Goal: Task Accomplishment & Management: Manage account settings

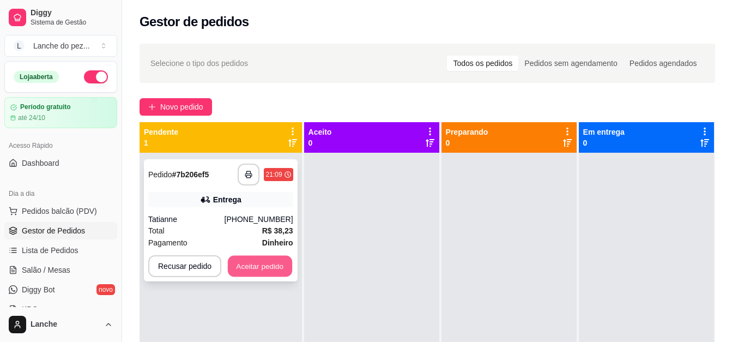
click at [277, 263] on button "Aceitar pedido" at bounding box center [260, 266] width 64 height 21
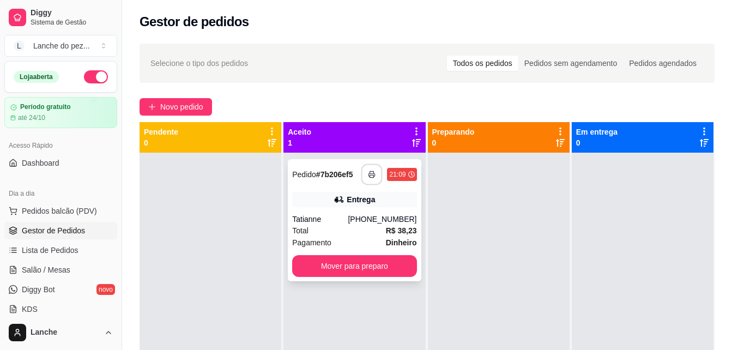
click at [364, 171] on button "button" at bounding box center [371, 174] width 21 height 21
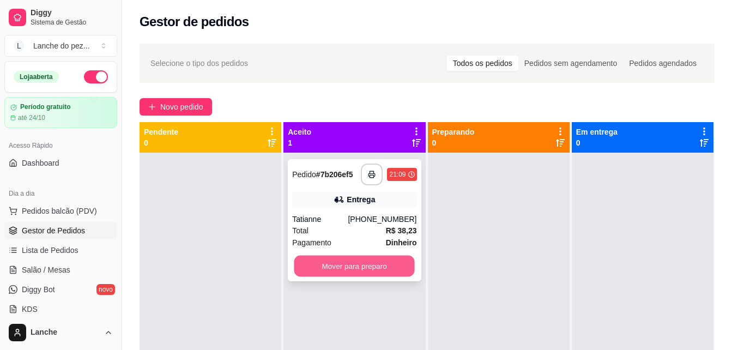
click at [340, 269] on button "Mover para preparo" at bounding box center [354, 266] width 120 height 21
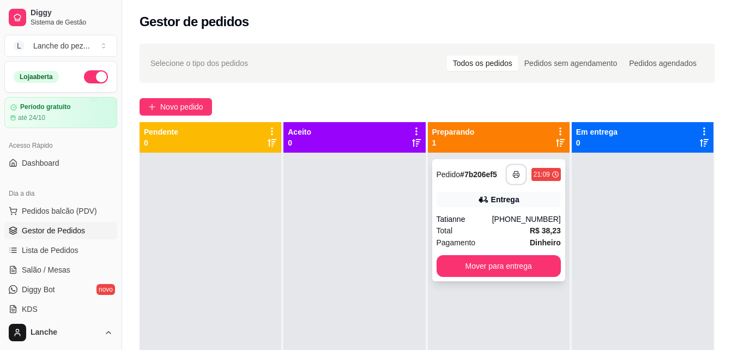
click at [512, 173] on icon "button" at bounding box center [516, 175] width 8 height 8
click at [50, 205] on span "Pedidos balcão (PDV)" at bounding box center [59, 210] width 75 height 11
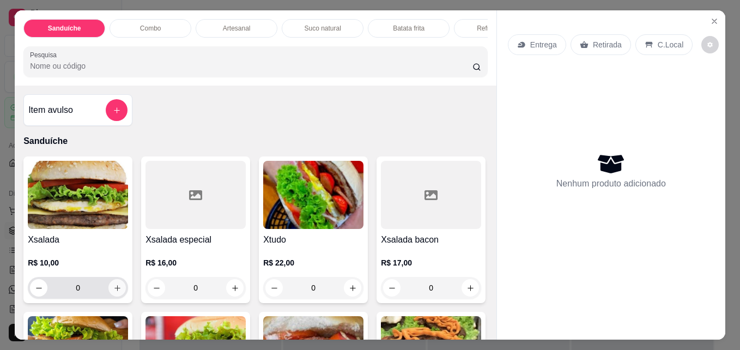
click at [116, 291] on icon "increase-product-quantity" at bounding box center [117, 288] width 8 height 8
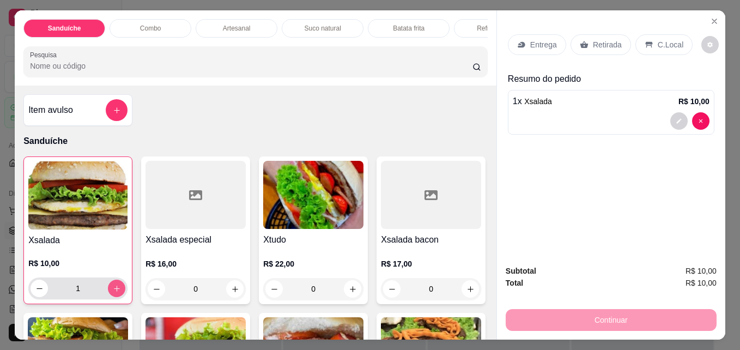
click at [116, 291] on icon "increase-product-quantity" at bounding box center [117, 289] width 8 height 8
type input "2"
click at [661, 39] on p "C.Local" at bounding box center [671, 44] width 26 height 11
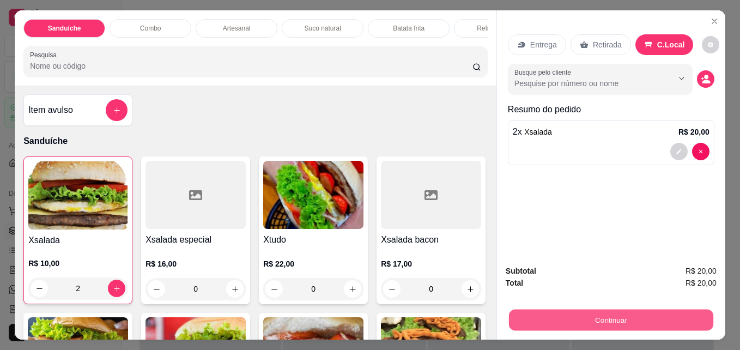
click at [629, 322] on button "Continuar" at bounding box center [611, 319] width 204 height 21
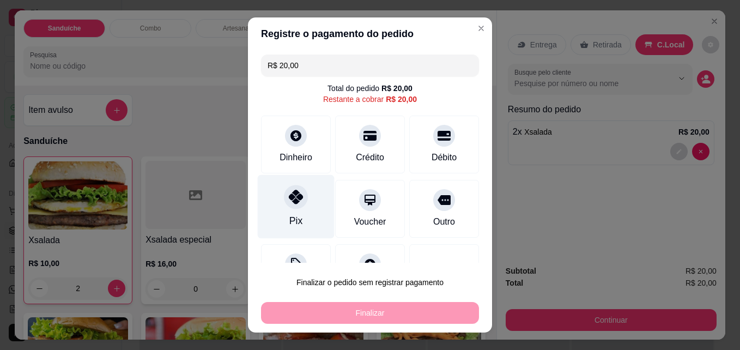
click at [293, 199] on icon at bounding box center [296, 197] width 14 height 14
type input "R$ 0,00"
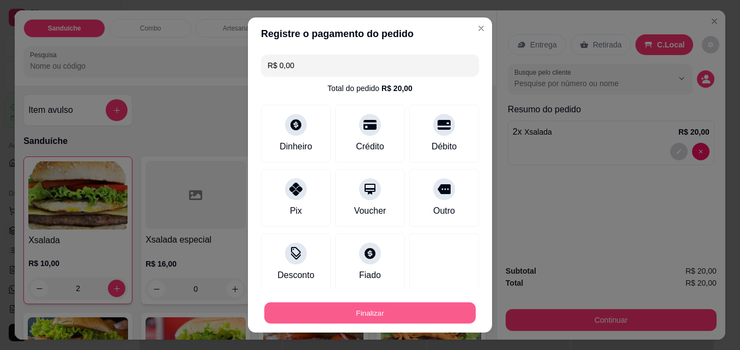
click at [329, 312] on button "Finalizar" at bounding box center [369, 312] width 211 height 21
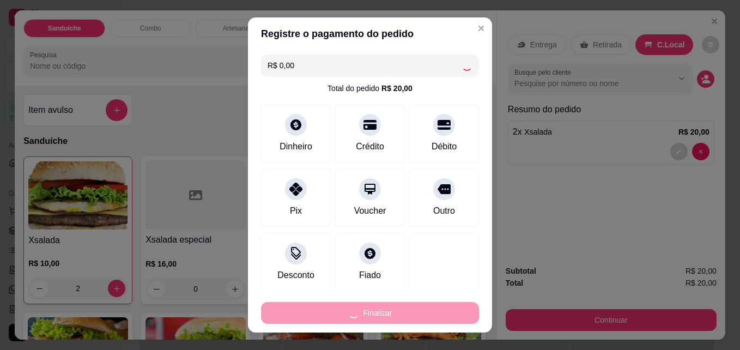
type input "0"
type input "-R$ 20,00"
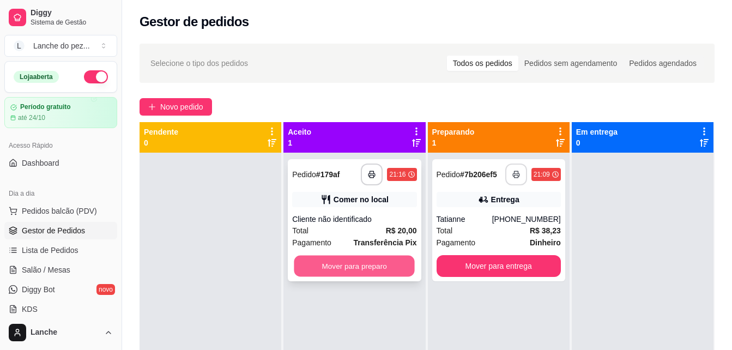
click at [366, 261] on button "Mover para preparo" at bounding box center [354, 266] width 120 height 21
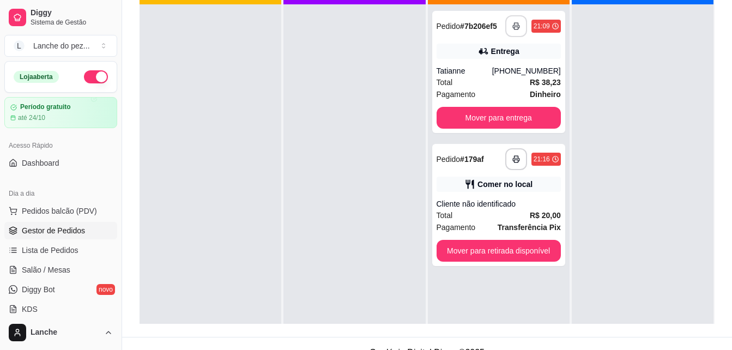
scroll to position [166, 0]
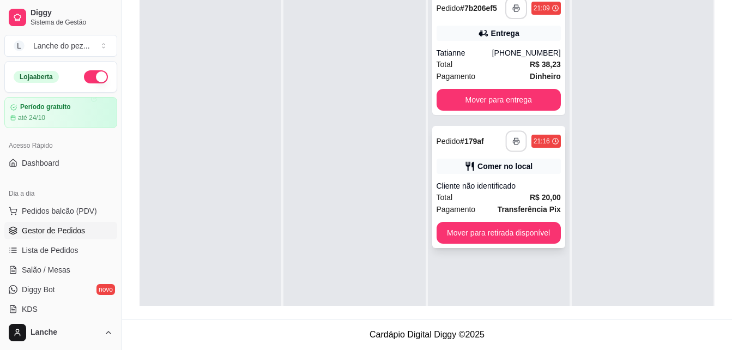
click at [510, 137] on button "button" at bounding box center [515, 141] width 21 height 21
click at [512, 143] on icon "button" at bounding box center [516, 141] width 8 height 8
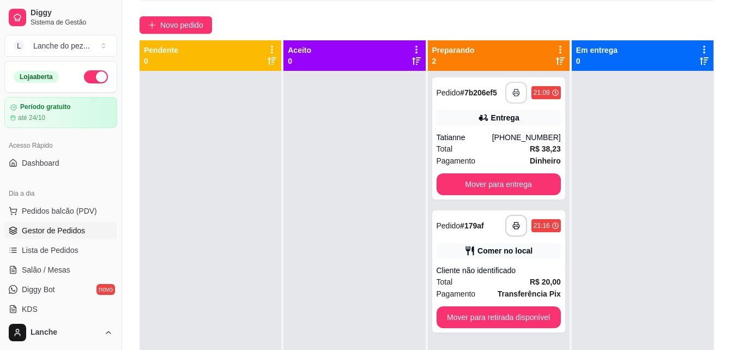
scroll to position [79, 0]
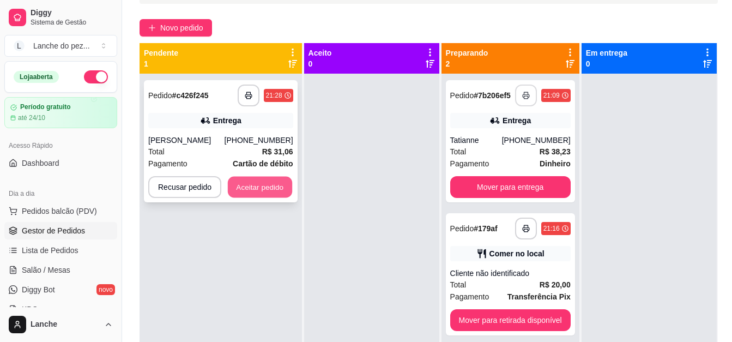
click at [259, 185] on button "Aceitar pedido" at bounding box center [260, 187] width 64 height 21
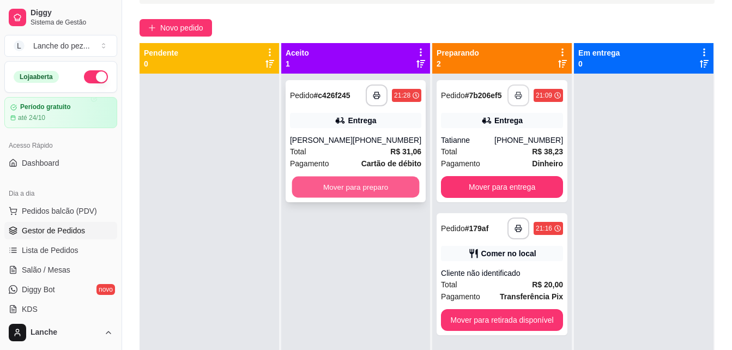
click at [360, 187] on button "Mover para preparo" at bounding box center [356, 187] width 128 height 21
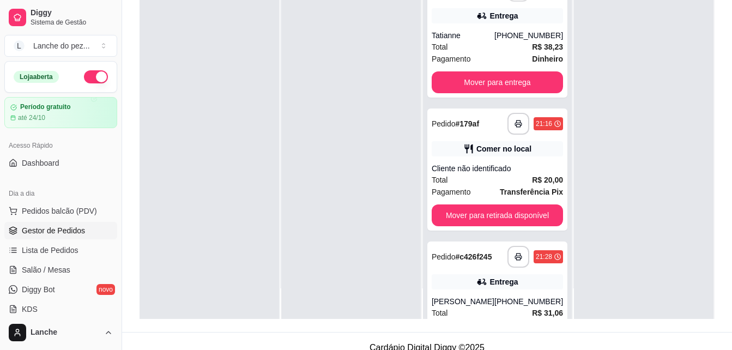
scroll to position [166, 0]
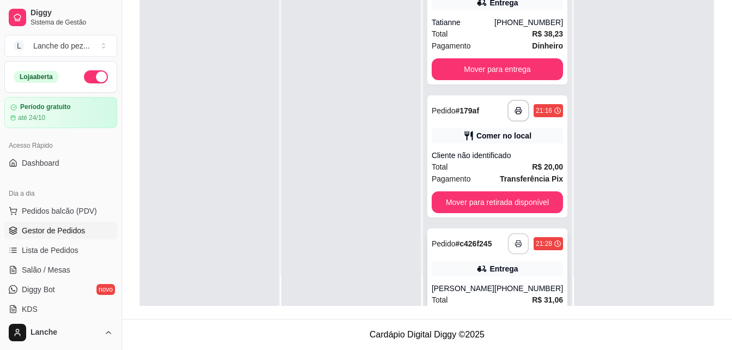
click at [515, 243] on icon "button" at bounding box center [519, 244] width 8 height 8
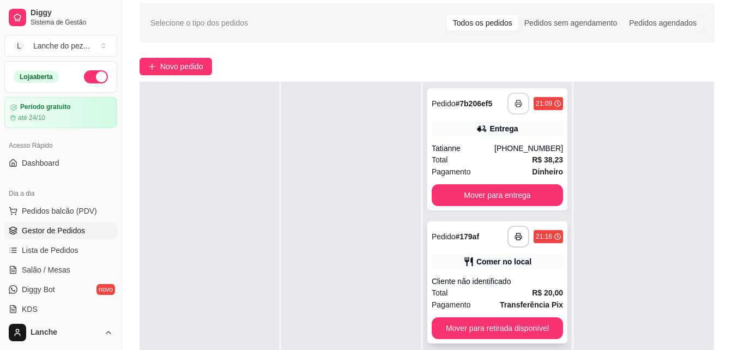
scroll to position [35, 0]
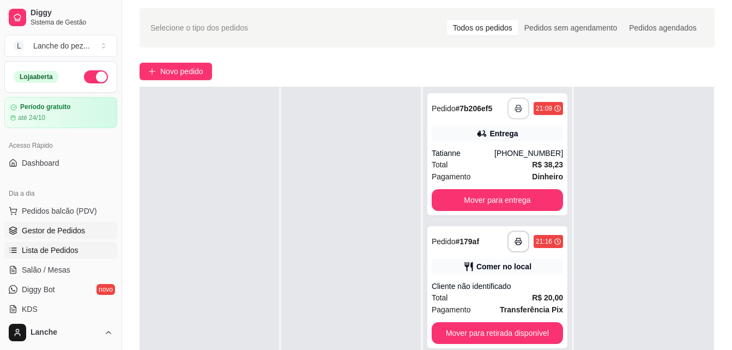
click at [100, 255] on link "Lista de Pedidos" at bounding box center [60, 249] width 113 height 17
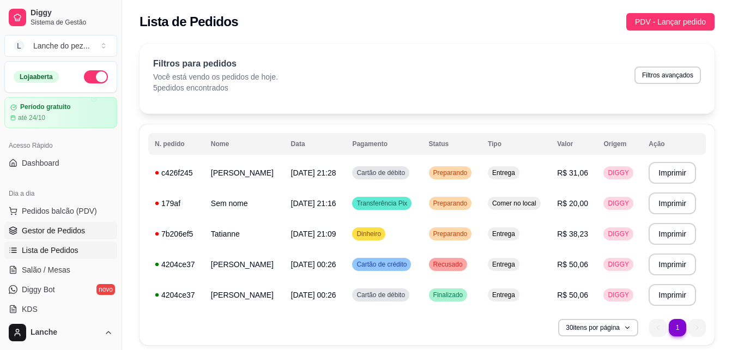
click at [76, 233] on span "Gestor de Pedidos" at bounding box center [53, 230] width 63 height 11
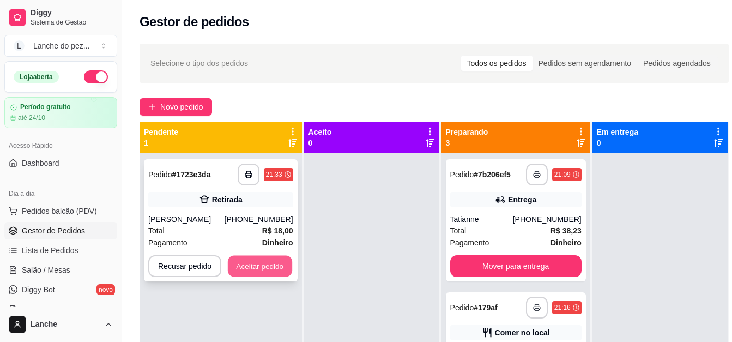
click at [258, 263] on button "Aceitar pedido" at bounding box center [260, 266] width 64 height 21
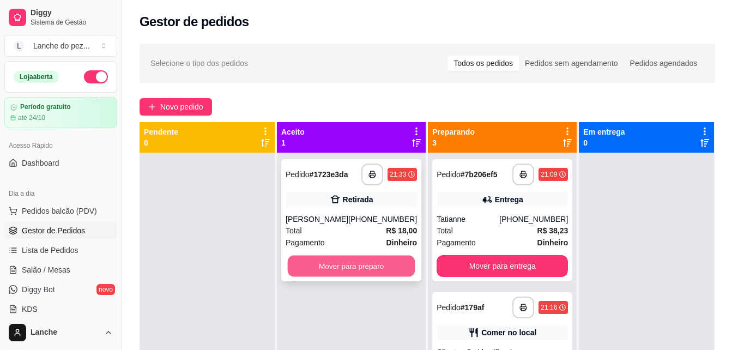
click at [321, 267] on button "Mover para preparo" at bounding box center [352, 266] width 128 height 21
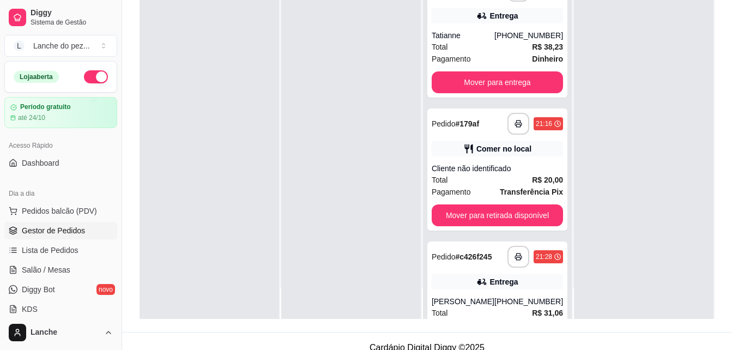
scroll to position [166, 0]
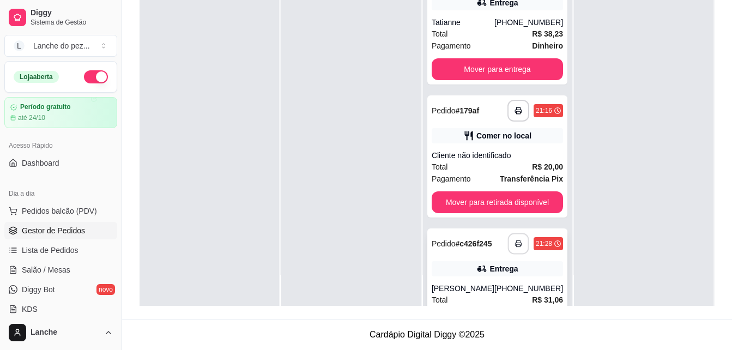
click at [515, 246] on icon "button" at bounding box center [519, 244] width 8 height 8
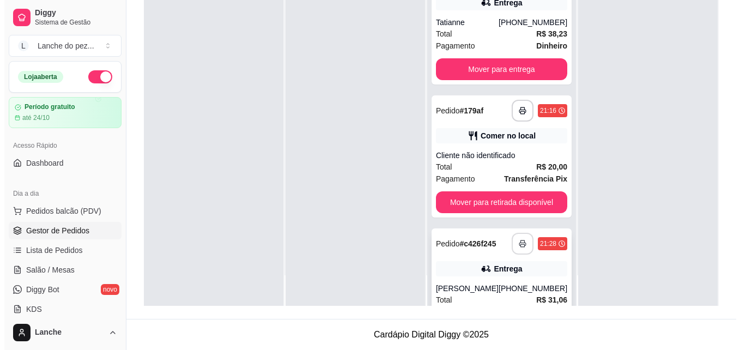
scroll to position [0, 0]
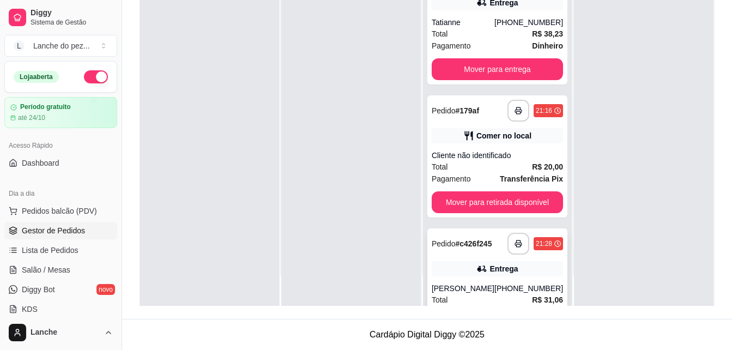
click at [501, 288] on div "(92) 98601-0497" at bounding box center [528, 288] width 69 height 11
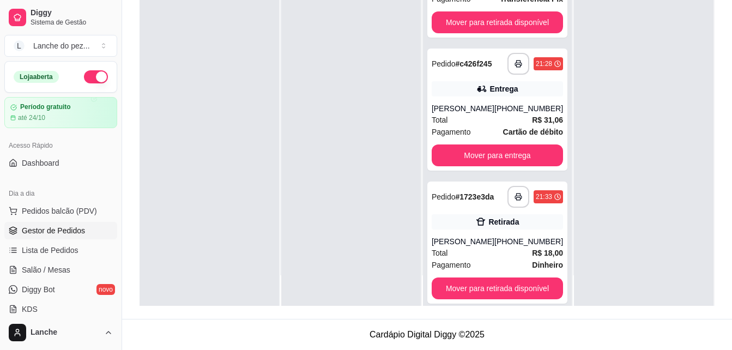
scroll to position [193, 0]
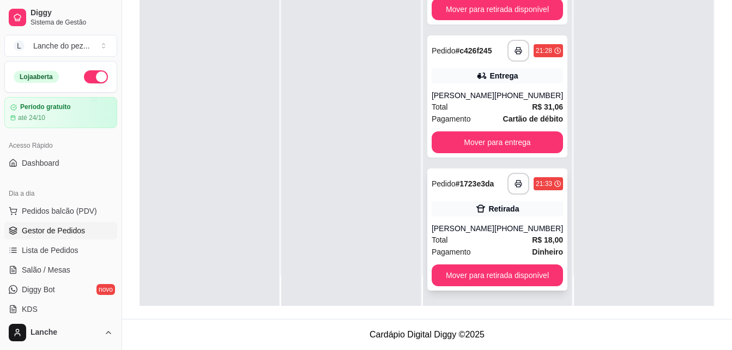
click at [504, 244] on div "Total R$ 18,00" at bounding box center [497, 240] width 131 height 12
click at [515, 183] on icon "button" at bounding box center [518, 184] width 6 height 3
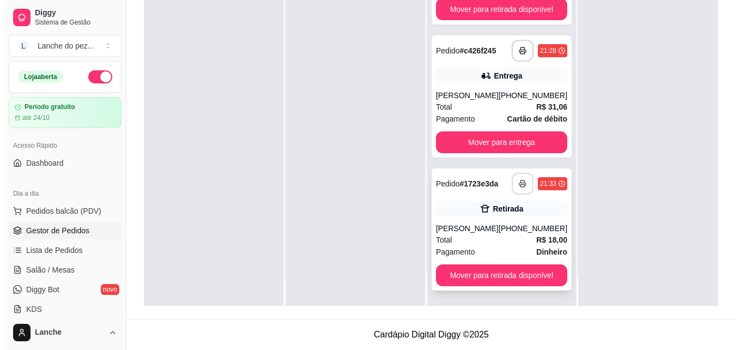
scroll to position [0, 0]
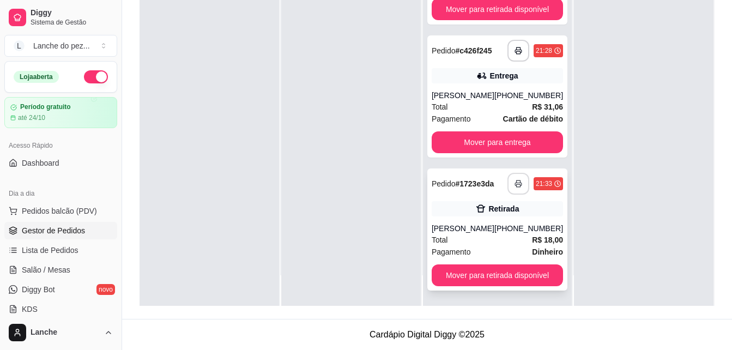
click at [459, 239] on div "Total R$ 18,00" at bounding box center [497, 240] width 131 height 12
click at [498, 250] on div "Pagamento Dinheiro" at bounding box center [497, 252] width 131 height 12
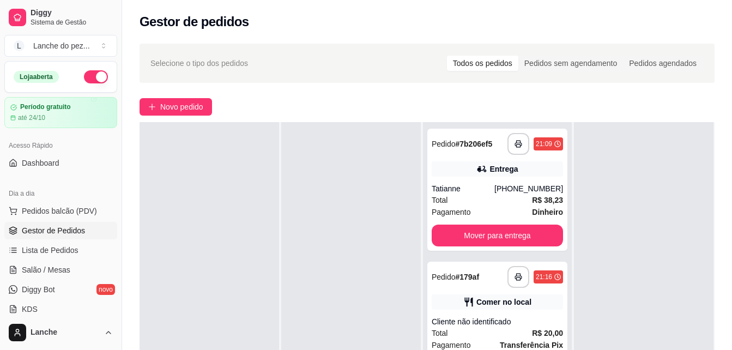
click at [82, 233] on span "Gestor de Pedidos" at bounding box center [53, 230] width 63 height 11
click at [55, 258] on link "Lista de Pedidos" at bounding box center [60, 249] width 113 height 17
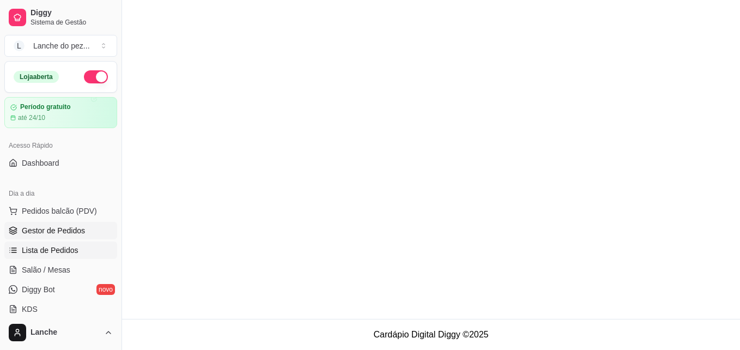
click at [50, 233] on span "Gestor de Pedidos" at bounding box center [53, 230] width 63 height 11
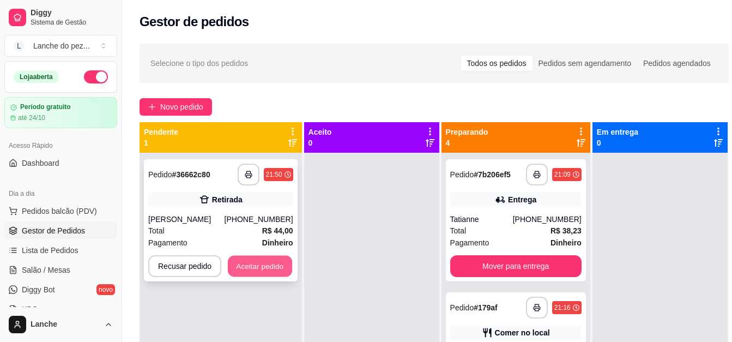
click at [256, 269] on button "Aceitar pedido" at bounding box center [260, 266] width 64 height 21
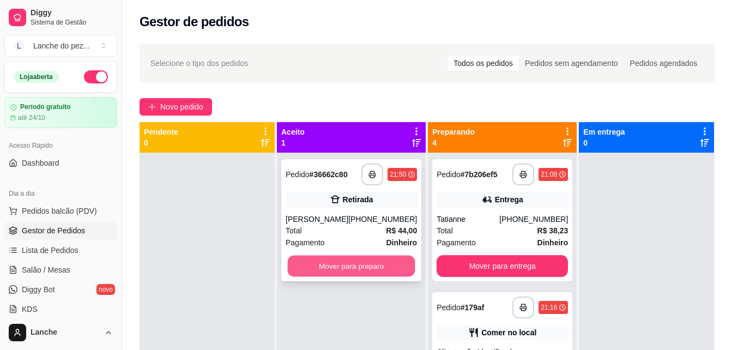
click at [337, 266] on button "Mover para preparo" at bounding box center [352, 266] width 128 height 21
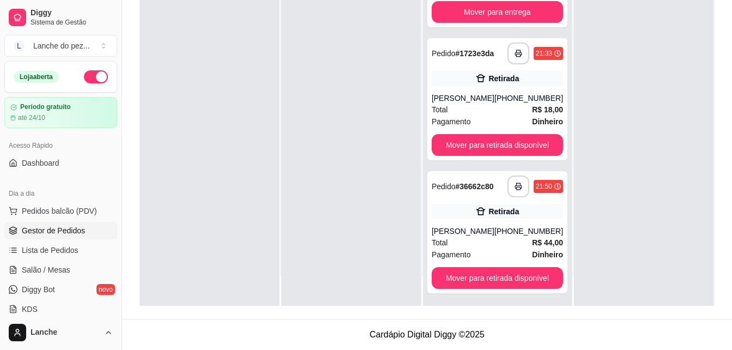
scroll to position [326, 0]
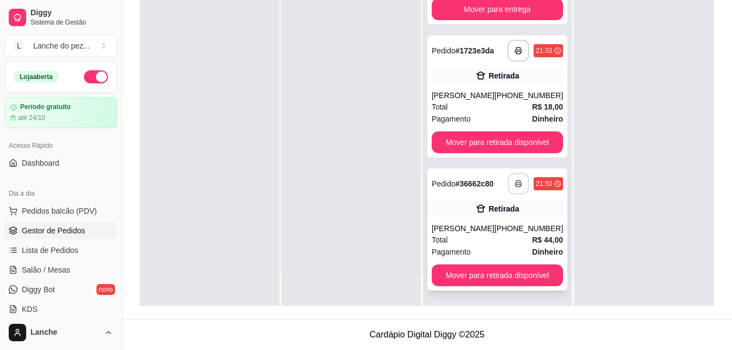
click at [515, 183] on icon "button" at bounding box center [519, 184] width 8 height 8
click at [517, 180] on polyline "button" at bounding box center [519, 181] width 4 height 2
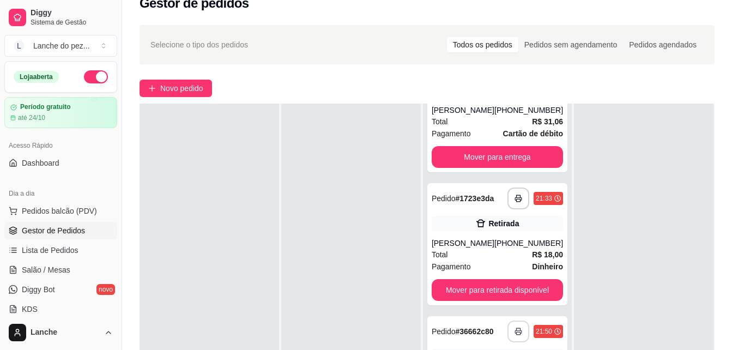
scroll to position [14, 0]
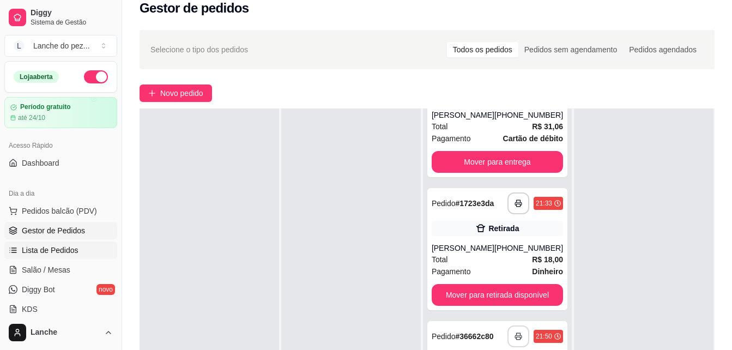
click at [42, 257] on link "Lista de Pedidos" at bounding box center [60, 249] width 113 height 17
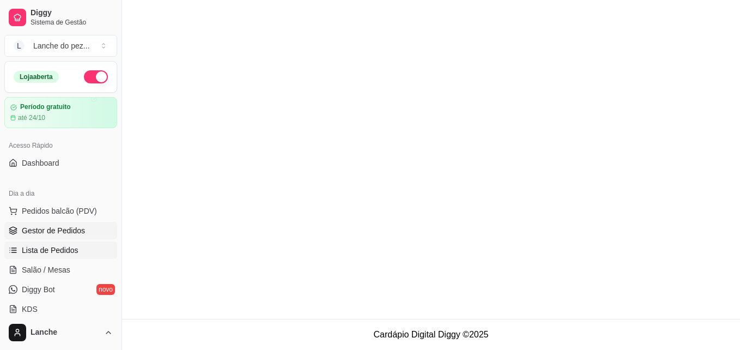
click at [38, 229] on span "Gestor de Pedidos" at bounding box center [53, 230] width 63 height 11
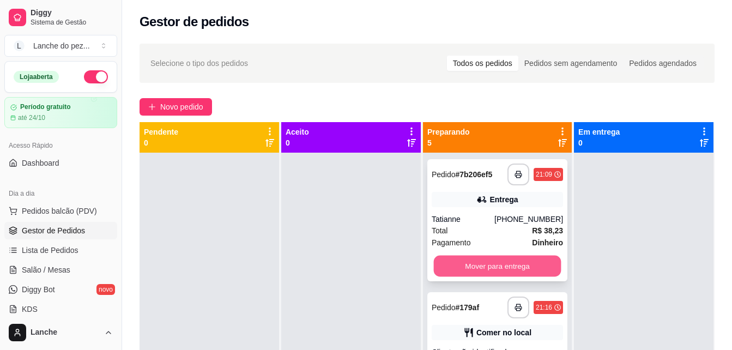
click at [506, 271] on button "Mover para entrega" at bounding box center [497, 266] width 128 height 21
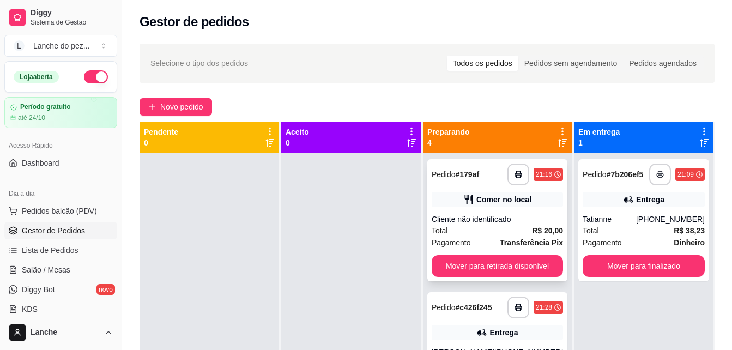
click at [506, 232] on div "Total R$ 20,00" at bounding box center [497, 231] width 131 height 12
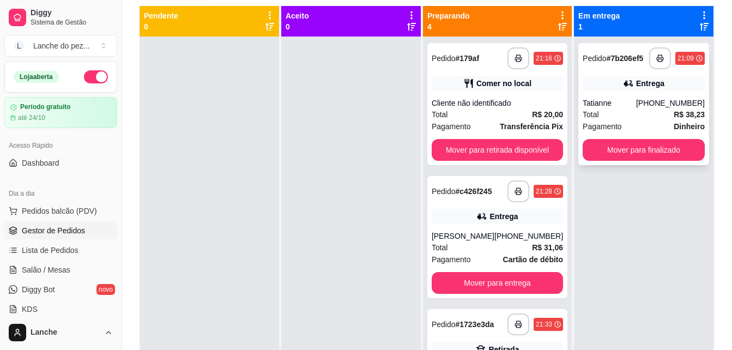
scroll to position [131, 0]
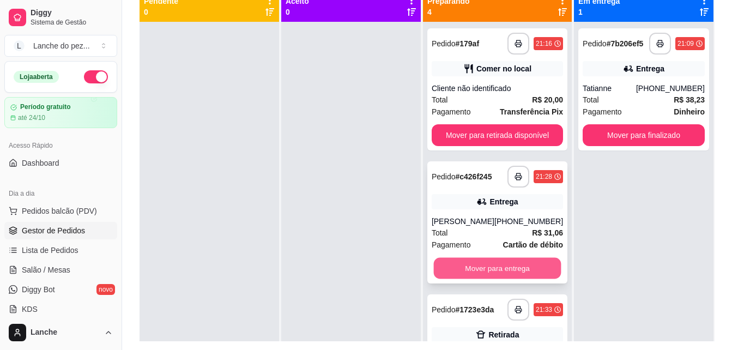
click at [527, 267] on button "Mover para entrega" at bounding box center [497, 268] width 128 height 21
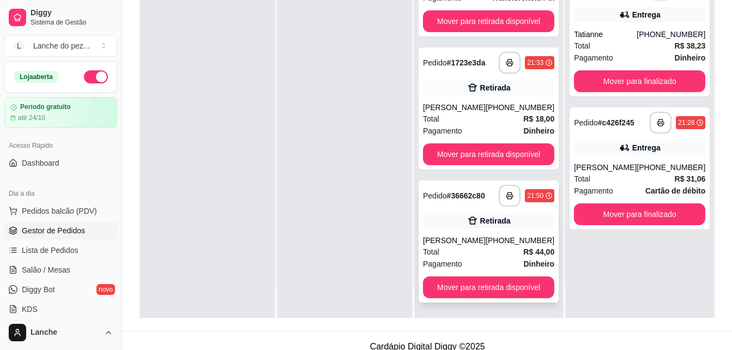
scroll to position [166, 0]
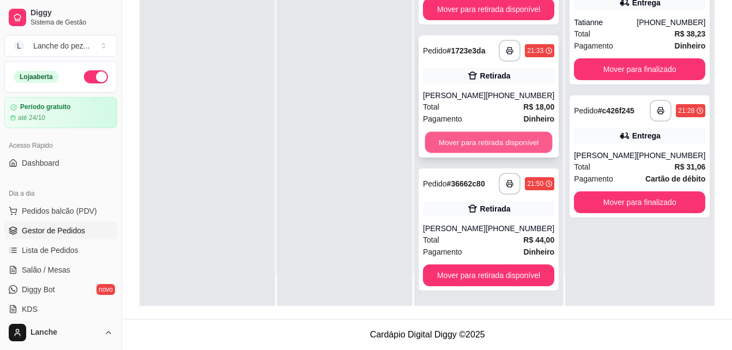
click at [505, 143] on button "Mover para retirada disponível" at bounding box center [489, 142] width 128 height 21
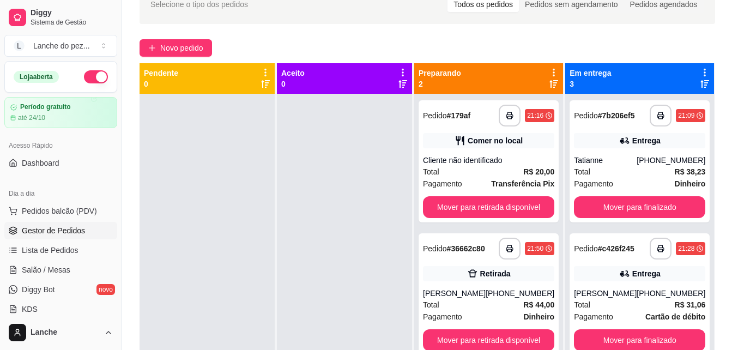
scroll to position [57, 0]
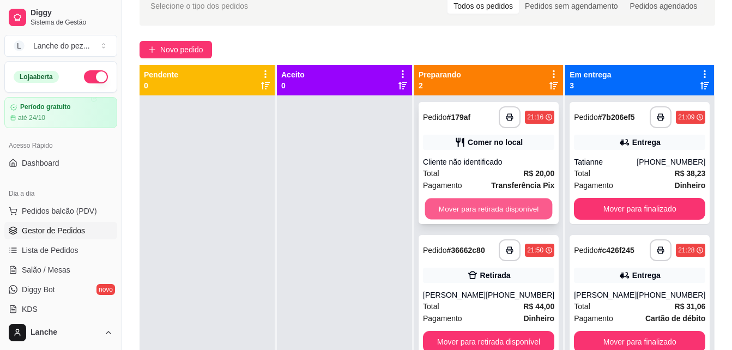
click at [483, 207] on button "Mover para retirada disponível" at bounding box center [489, 208] width 128 height 21
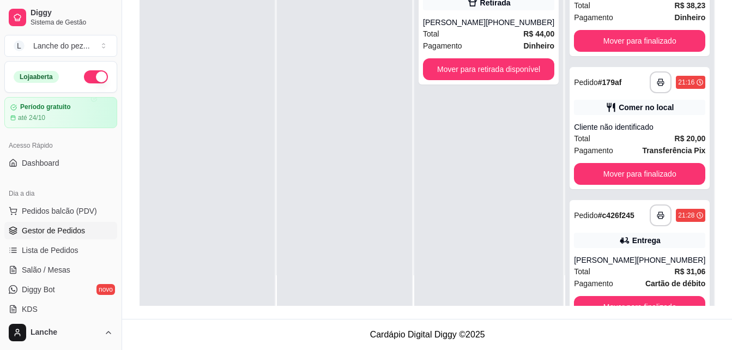
scroll to position [10, 0]
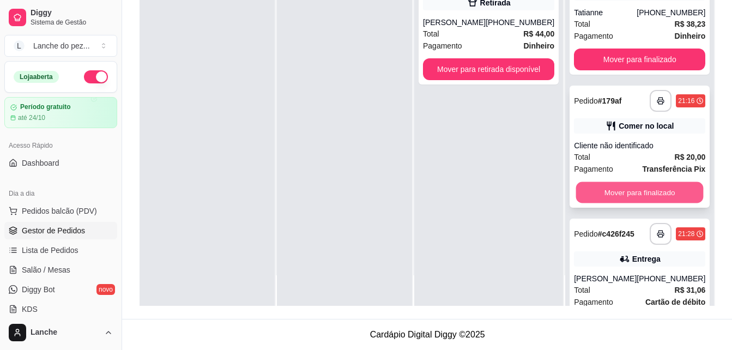
click at [664, 199] on button "Mover para finalizado" at bounding box center [640, 192] width 128 height 21
click at [663, 203] on button "Mover para finalizado" at bounding box center [640, 192] width 128 height 21
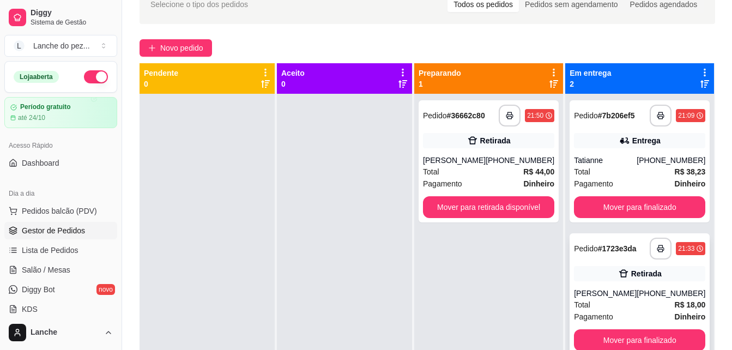
scroll to position [57, 0]
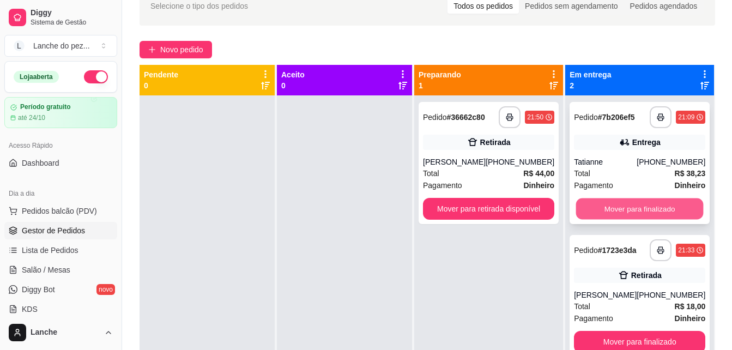
click at [630, 207] on button "Mover para finalizado" at bounding box center [640, 208] width 128 height 21
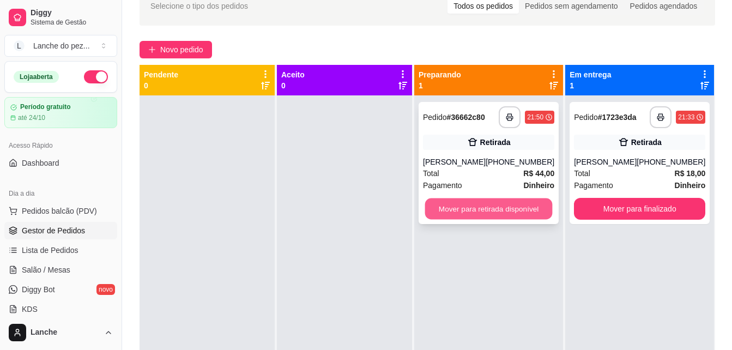
click at [520, 203] on button "Mover para retirada disponível" at bounding box center [489, 208] width 128 height 21
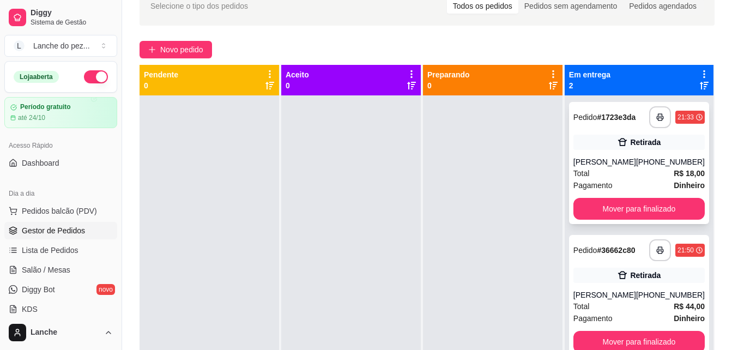
click at [643, 158] on div "(92) 99516-8272" at bounding box center [670, 161] width 69 height 11
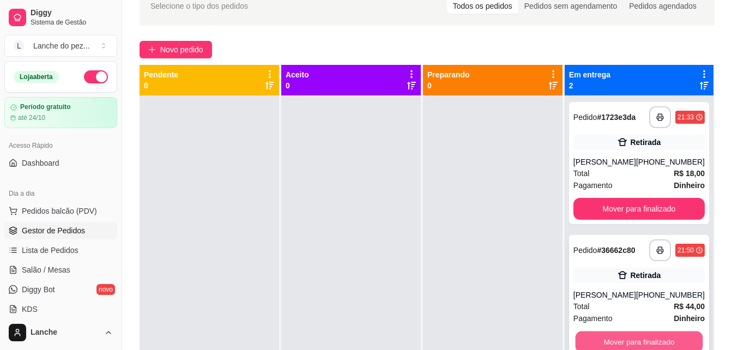
click at [659, 340] on button "Mover para finalizado" at bounding box center [639, 341] width 128 height 21
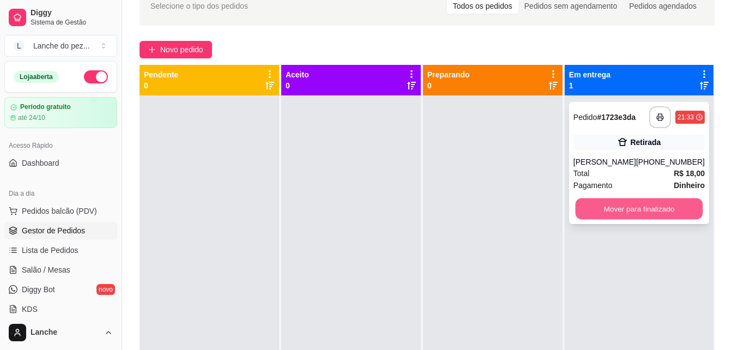
click at [625, 217] on button "Mover para finalizado" at bounding box center [639, 208] width 128 height 21
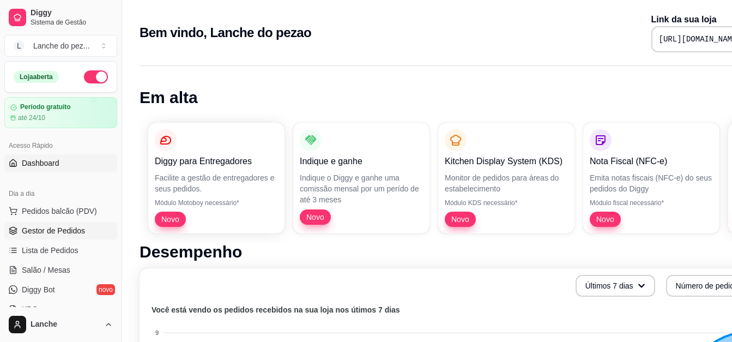
click at [37, 236] on link "Gestor de Pedidos" at bounding box center [60, 230] width 113 height 17
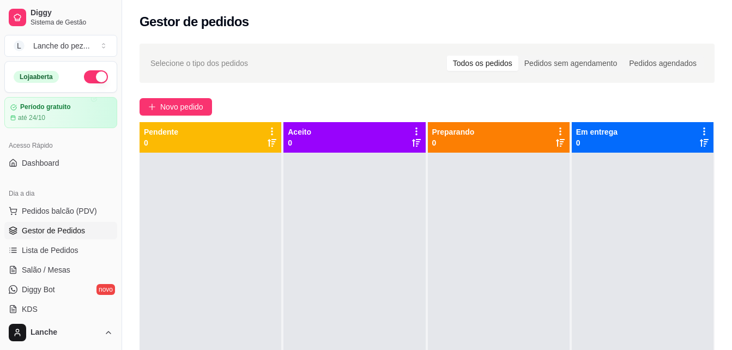
click at [432, 142] on p "0" at bounding box center [453, 142] width 43 height 11
click at [487, 127] on div "Preparando 0" at bounding box center [498, 137] width 133 height 22
click at [59, 208] on span "Pedidos balcão (PDV)" at bounding box center [59, 210] width 75 height 11
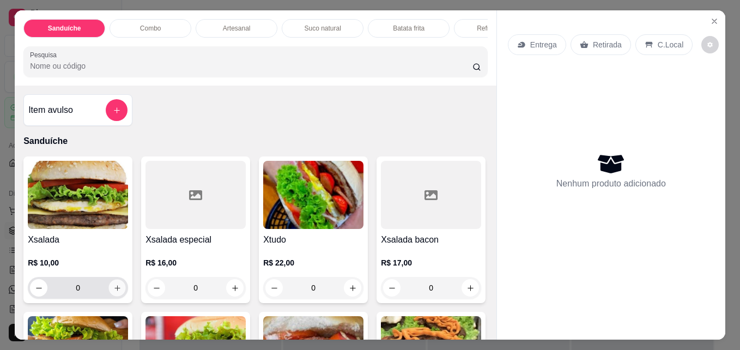
click at [115, 292] on icon "increase-product-quantity" at bounding box center [117, 288] width 8 height 8
type input "1"
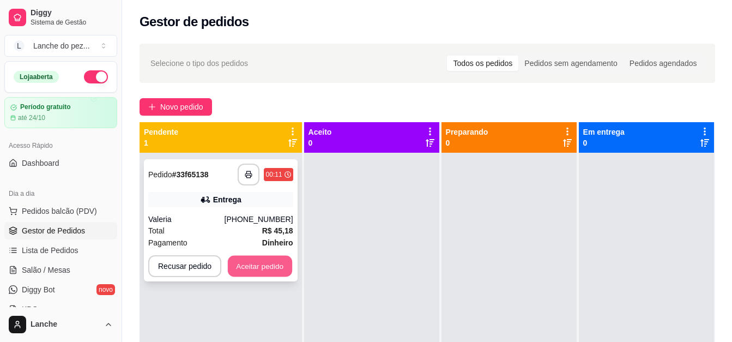
click at [248, 267] on button "Aceitar pedido" at bounding box center [260, 266] width 64 height 21
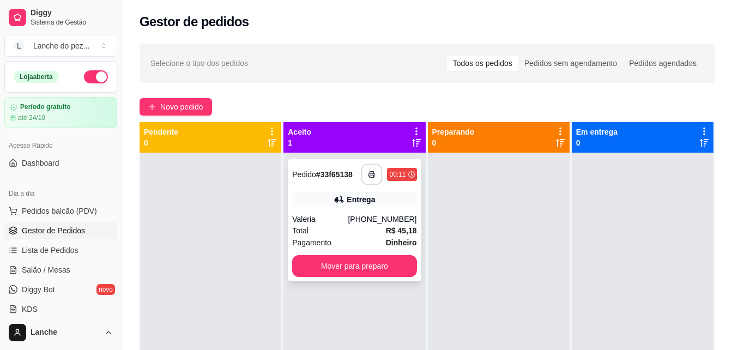
click at [371, 175] on icon "button" at bounding box center [372, 175] width 8 height 8
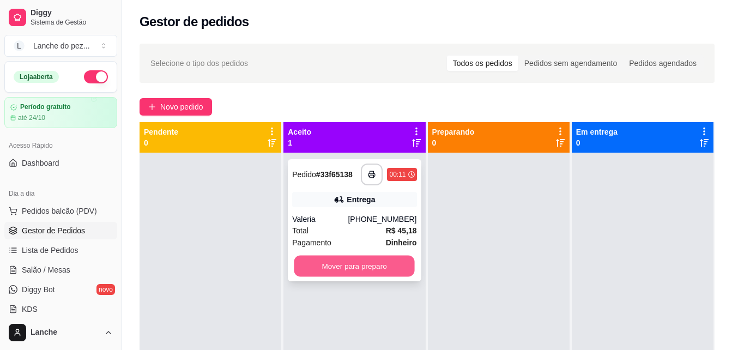
click at [337, 264] on button "Mover para preparo" at bounding box center [354, 266] width 120 height 21
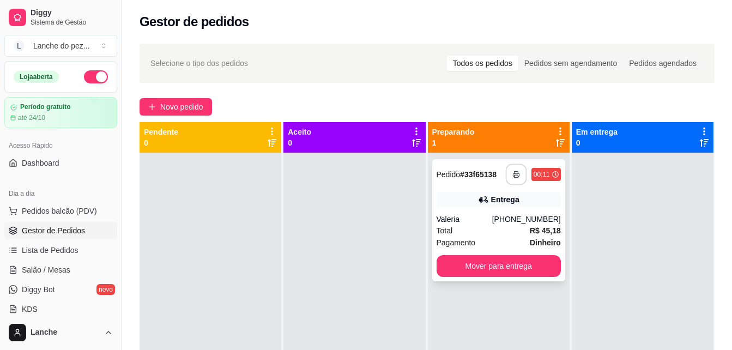
click at [505, 173] on button "button" at bounding box center [515, 174] width 21 height 21
click at [45, 227] on span "Gestor de Pedidos" at bounding box center [53, 230] width 63 height 11
click at [56, 207] on span "Pedidos balcão (PDV)" at bounding box center [59, 210] width 75 height 11
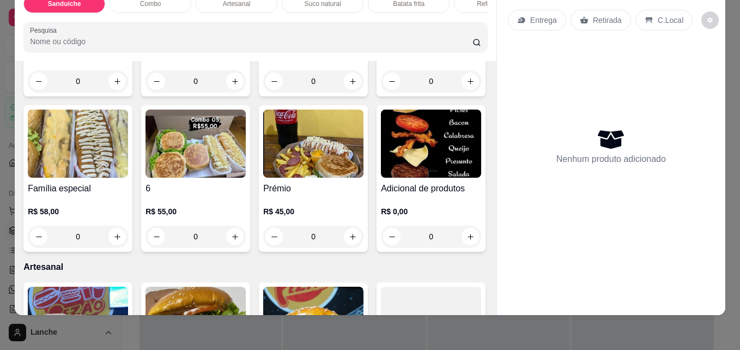
scroll to position [1155, 0]
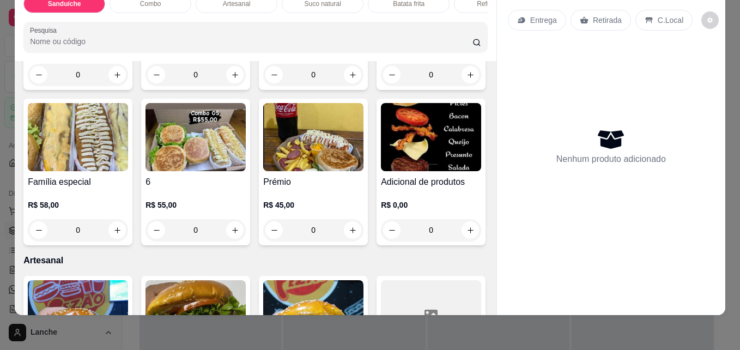
click at [480, 293] on div "Item avulso Sanduíche Xsalada R$ 10,00 0 Xsalada especial R$ 16,00 0 Xtudo R$ 2…" at bounding box center [256, 187] width 482 height 253
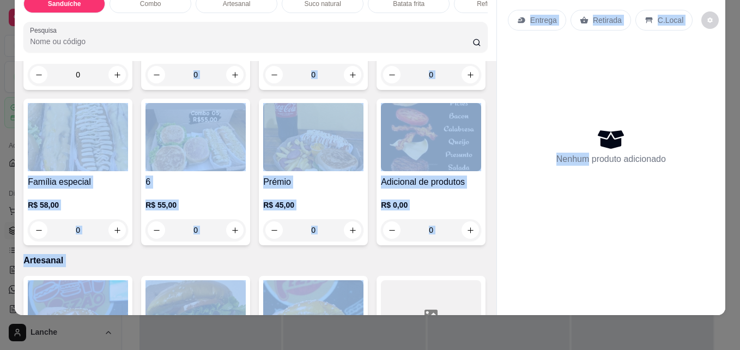
drag, startPoint x: 480, startPoint y: 293, endPoint x: 517, endPoint y: 167, distance: 131.9
click at [517, 167] on div "Sanduíche Combo Artesanal Suco natural Batata frita Refrigerante Pesquisa Item …" at bounding box center [370, 150] width 711 height 329
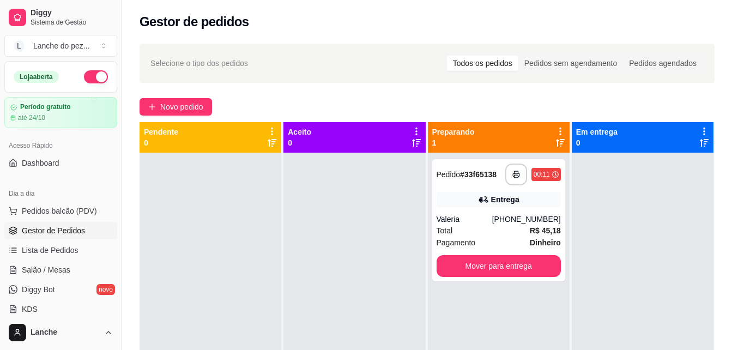
click at [4, 202] on button "Pedidos balcão (PDV)" at bounding box center [60, 210] width 113 height 17
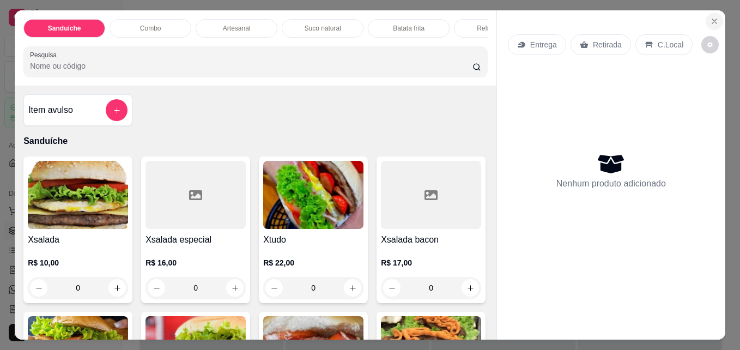
click at [712, 19] on icon "Close" at bounding box center [714, 21] width 4 height 4
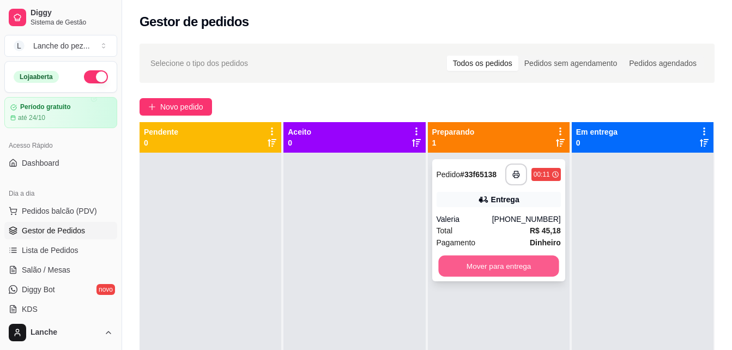
click at [487, 268] on button "Mover para entrega" at bounding box center [498, 266] width 120 height 21
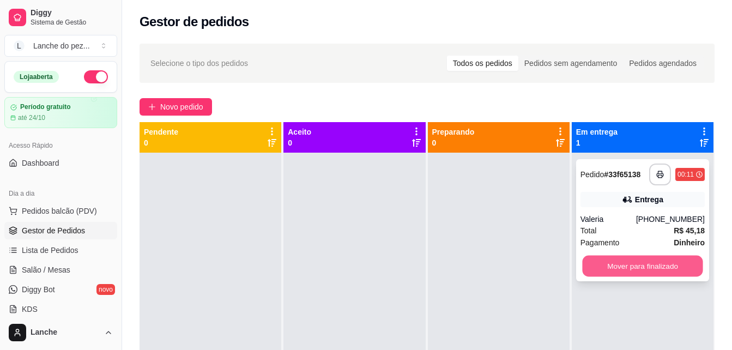
click at [626, 271] on button "Mover para finalizado" at bounding box center [642, 266] width 120 height 21
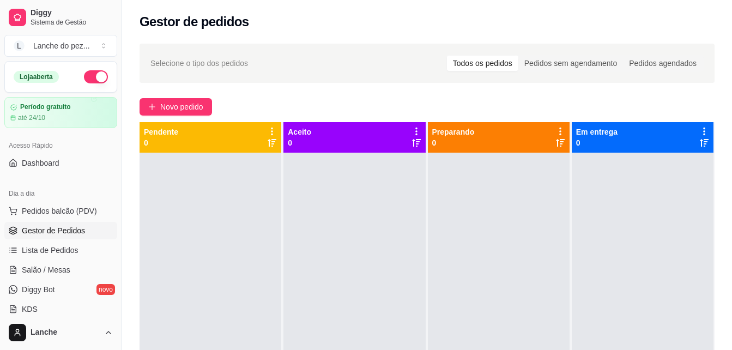
click at [298, 51] on div "Selecione o tipo dos pedidos Todos os pedidos Pedidos sem agendamento Pedidos a…" at bounding box center [427, 63] width 575 height 39
click at [55, 160] on span "Dashboard" at bounding box center [41, 163] width 38 height 11
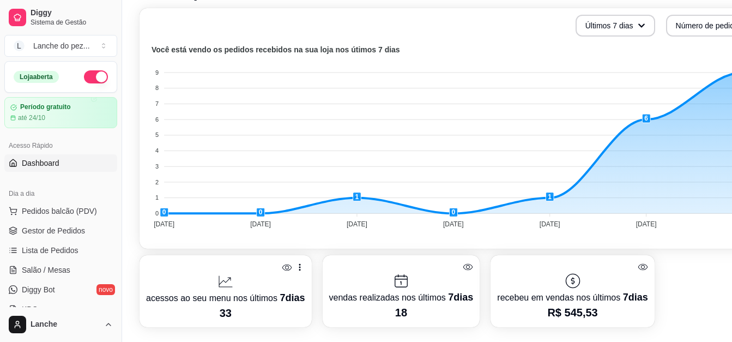
scroll to position [262, 0]
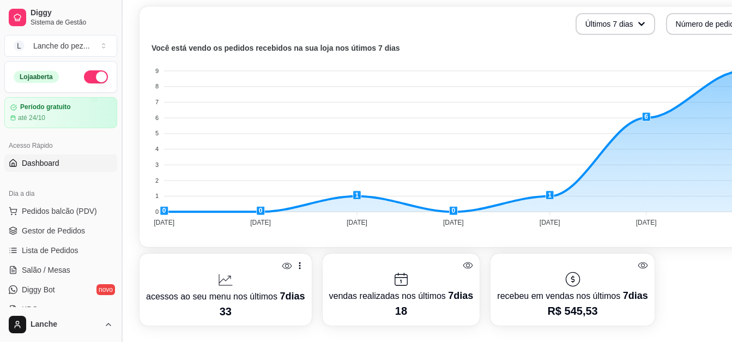
click at [117, 308] on button "Toggle Sidebar" at bounding box center [121, 171] width 9 height 342
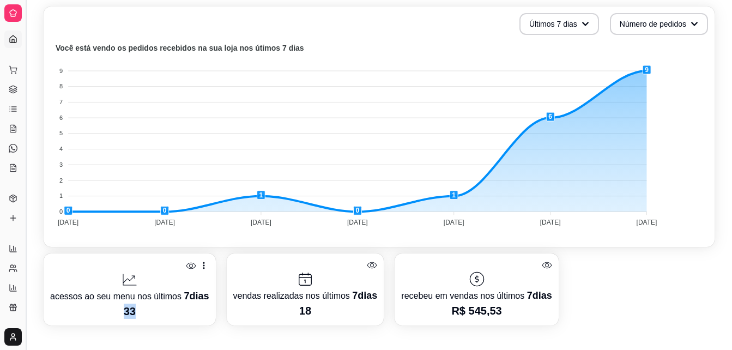
click at [117, 308] on p "33" at bounding box center [129, 311] width 159 height 15
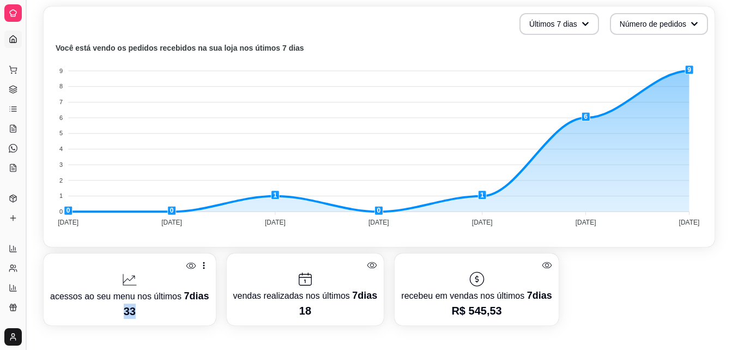
click at [23, 265] on button "Toggle Sidebar" at bounding box center [25, 175] width 9 height 350
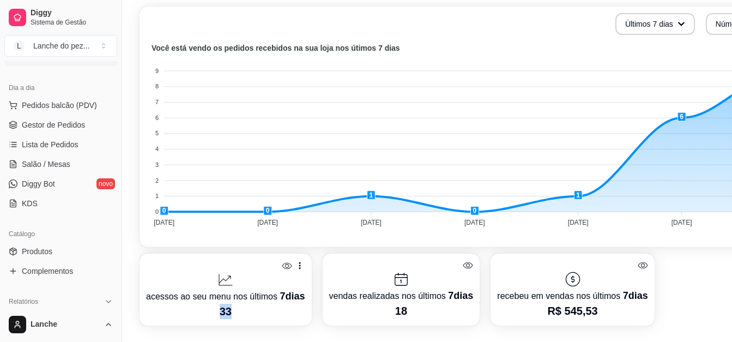
scroll to position [117, 0]
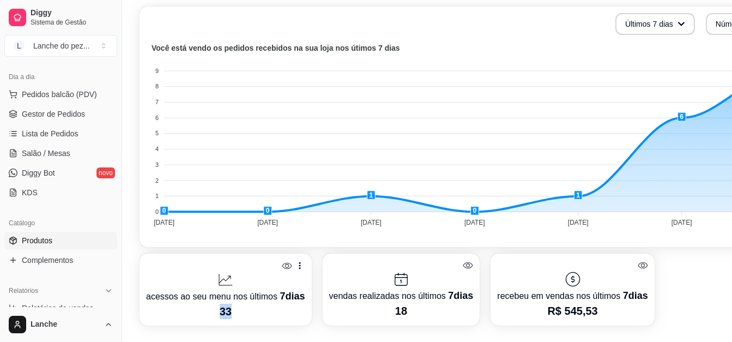
click at [50, 239] on span "Produtos" at bounding box center [37, 240] width 31 height 11
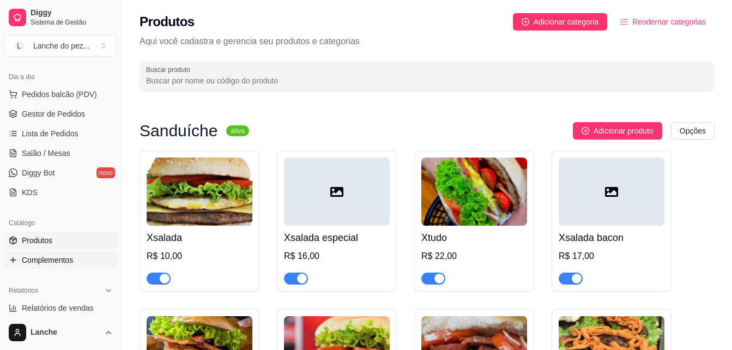
click at [69, 262] on span "Complementos" at bounding box center [47, 260] width 51 height 11
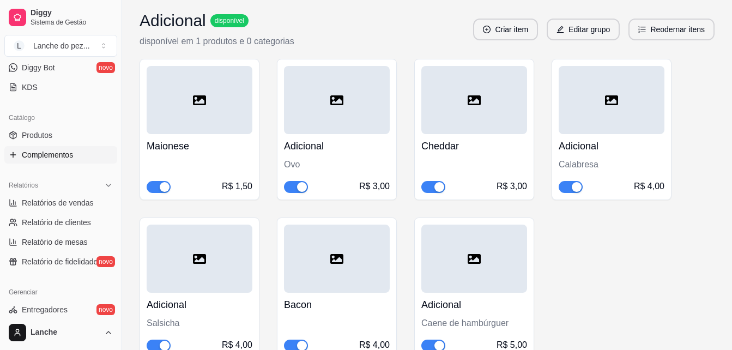
scroll to position [240, 0]
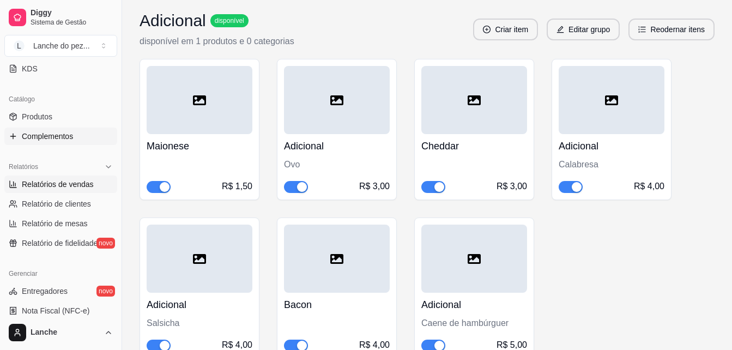
click at [75, 180] on span "Relatórios de vendas" at bounding box center [58, 184] width 72 height 11
select select "ALL"
select select "0"
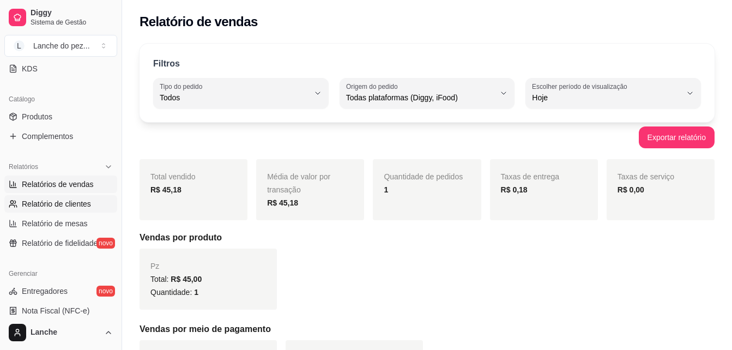
click at [78, 200] on span "Relatório de clientes" at bounding box center [56, 203] width 69 height 11
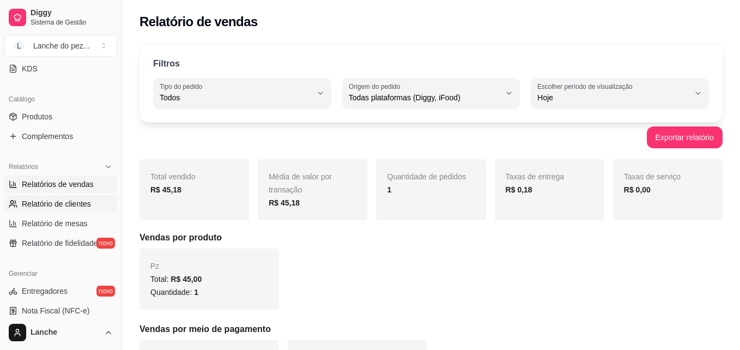
select select "30"
select select "HIGHEST_TOTAL_SPENT_WITH_ORDERS"
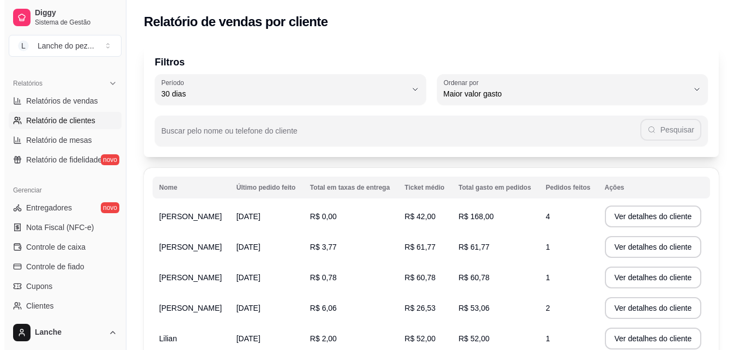
scroll to position [328, 0]
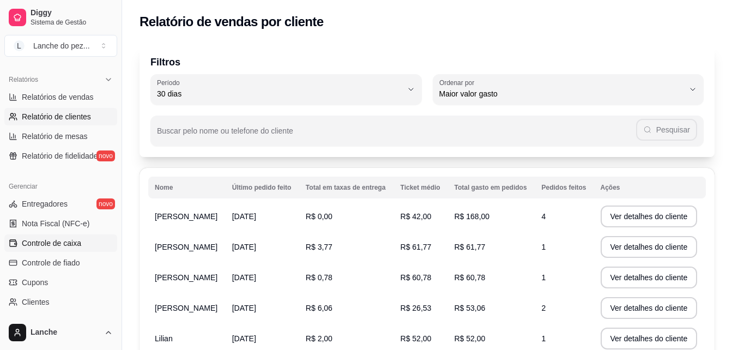
click at [71, 238] on span "Controle de caixa" at bounding box center [51, 243] width 59 height 11
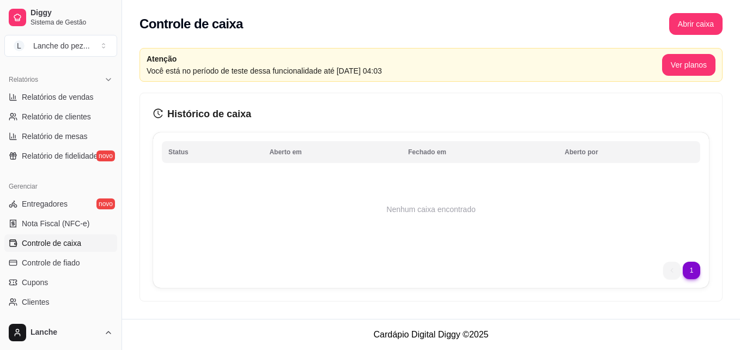
click at [694, 270] on icon "next page button" at bounding box center [691, 270] width 7 height 7
click at [670, 270] on icon "previous page button" at bounding box center [672, 270] width 7 height 7
click at [692, 26] on button "Abrir caixa" at bounding box center [695, 24] width 53 height 22
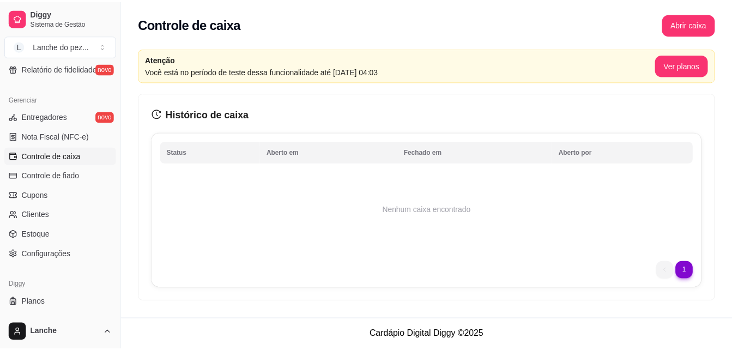
scroll to position [434, 0]
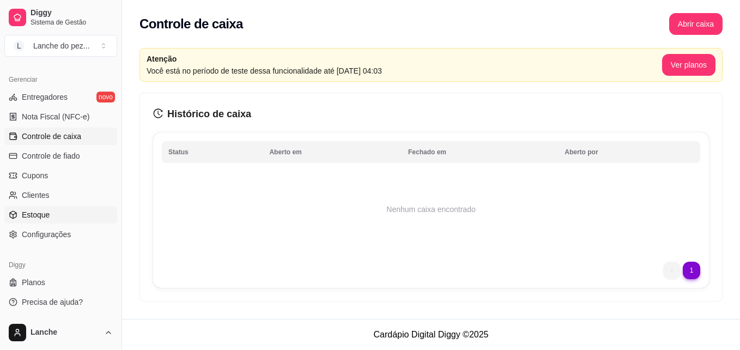
click at [39, 210] on span "Estoque" at bounding box center [36, 214] width 28 height 11
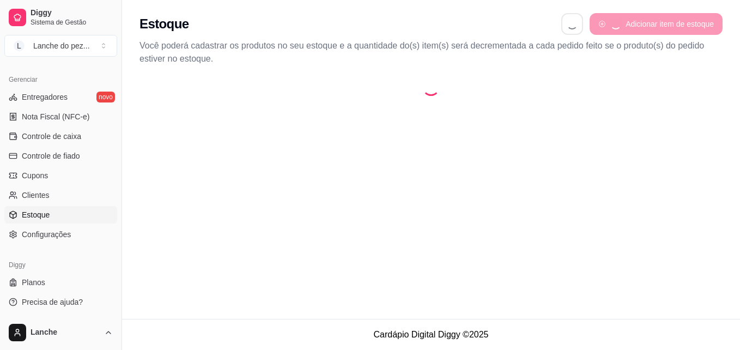
select select "QUANTITY_ORDER"
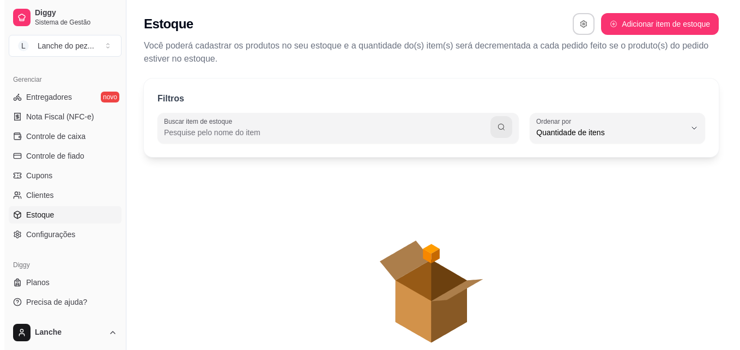
scroll to position [10, 0]
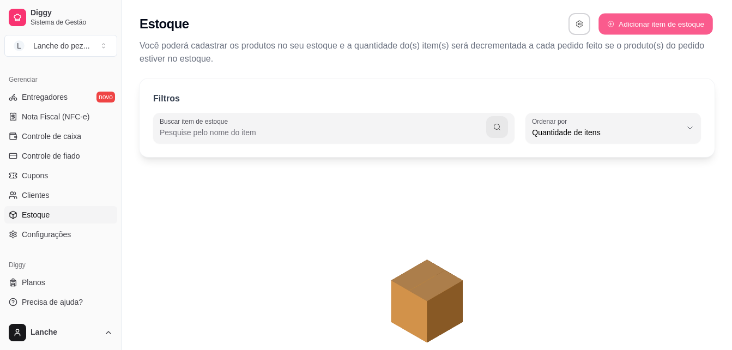
click at [661, 27] on button "Adicionar item de estoque" at bounding box center [655, 24] width 114 height 21
select select "UN"
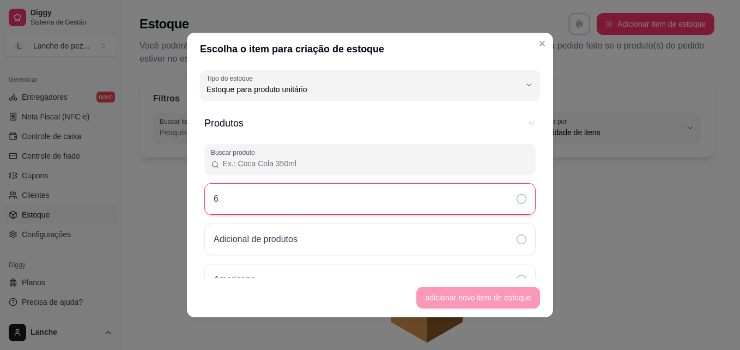
click at [256, 201] on div "6" at bounding box center [369, 199] width 331 height 32
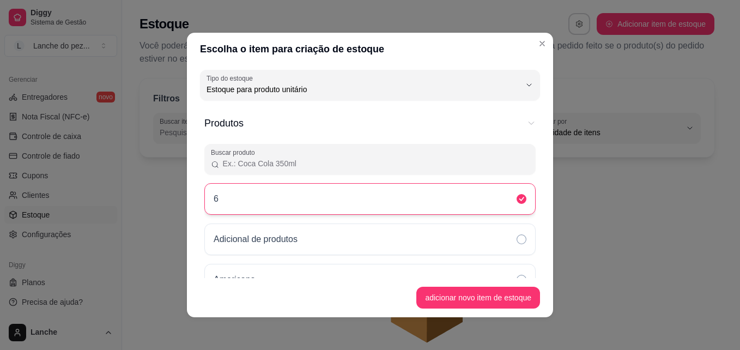
click at [230, 195] on div "6" at bounding box center [369, 199] width 331 height 32
click at [488, 203] on div "6" at bounding box center [369, 199] width 331 height 32
click at [517, 198] on icon at bounding box center [522, 199] width 10 height 10
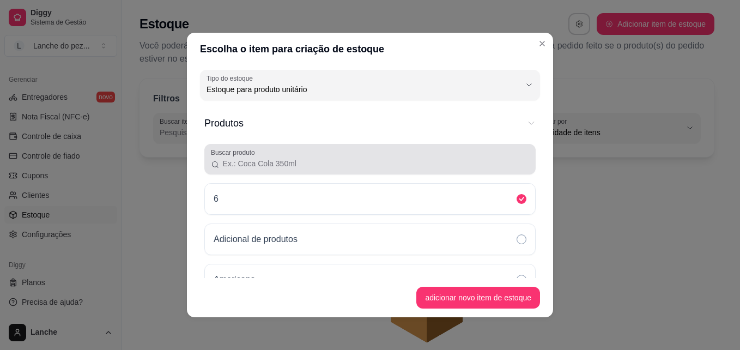
click at [388, 166] on input "Buscar produto" at bounding box center [375, 163] width 310 height 11
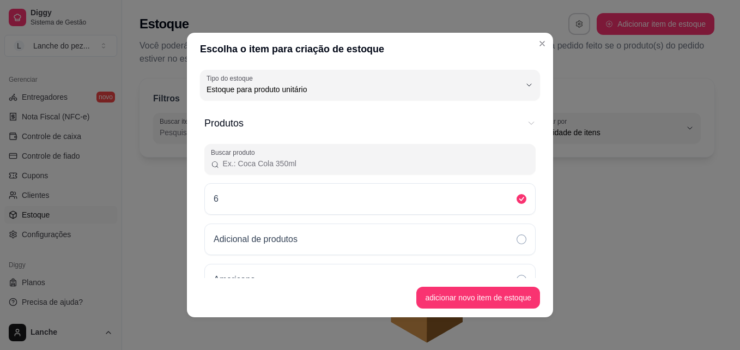
click at [314, 168] on input "Buscar produto" at bounding box center [375, 163] width 310 height 11
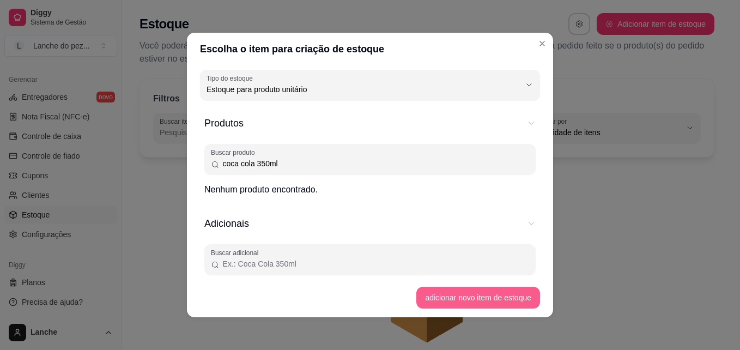
type input "coca cola 350ml"
click at [473, 293] on button "adicionar novo item de estoque" at bounding box center [479, 297] width 120 height 21
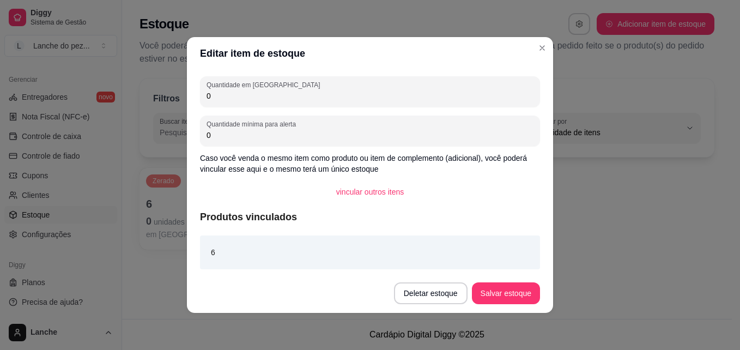
click at [255, 241] on div "6" at bounding box center [370, 252] width 340 height 34
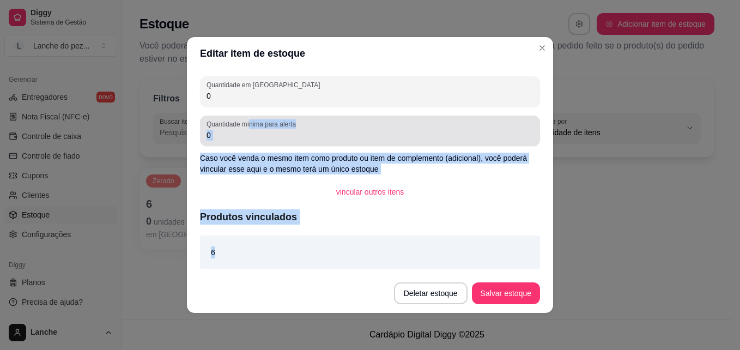
drag, startPoint x: 348, startPoint y: 243, endPoint x: 249, endPoint y: 118, distance: 159.5
click at [249, 118] on div "Quantidade em estoque 0 Quantidade mínima para alerta 0 Caso você venda o mesmo…" at bounding box center [370, 172] width 366 height 204
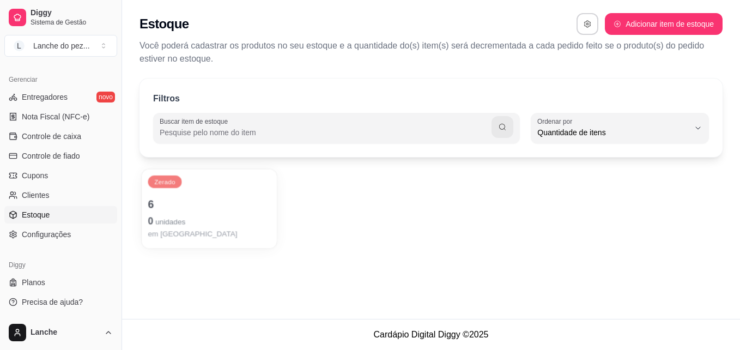
click at [177, 215] on p "0 unidades" at bounding box center [209, 221] width 123 height 15
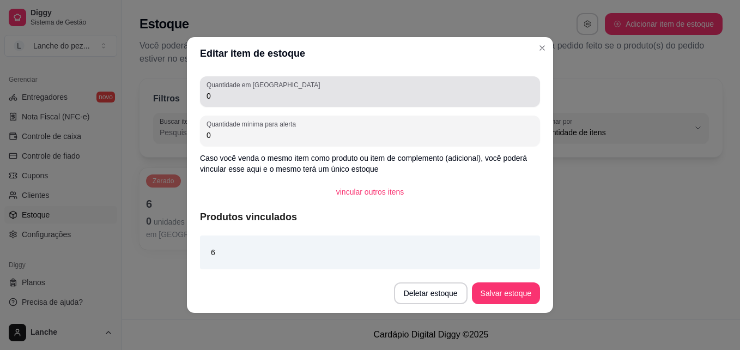
click at [251, 94] on input "0" at bounding box center [370, 95] width 327 height 11
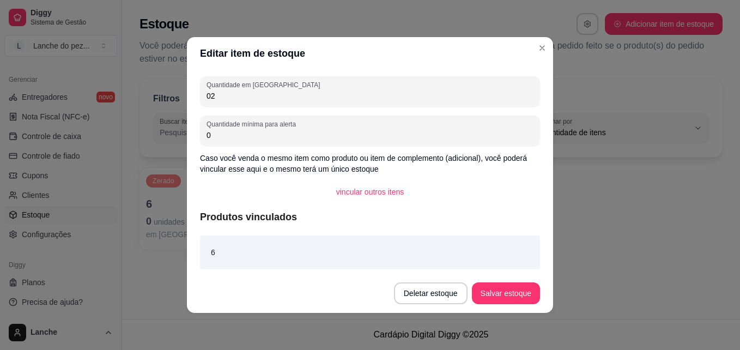
type input "0"
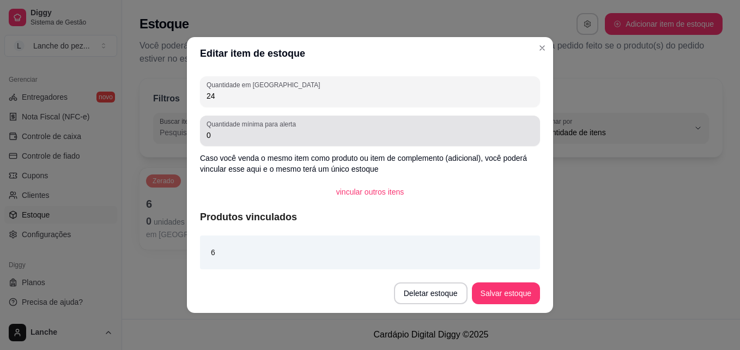
type input "24"
click at [244, 141] on div "0" at bounding box center [370, 131] width 327 height 22
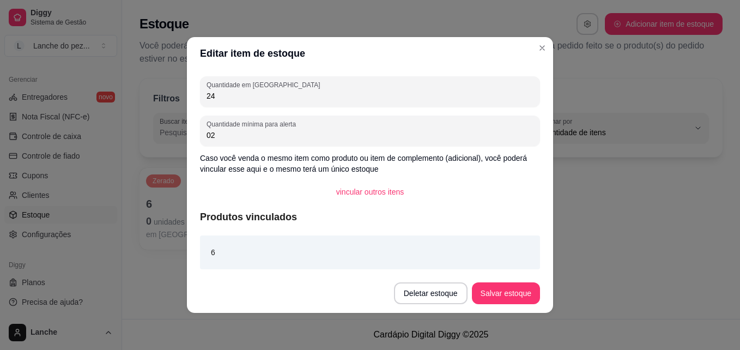
type input "0"
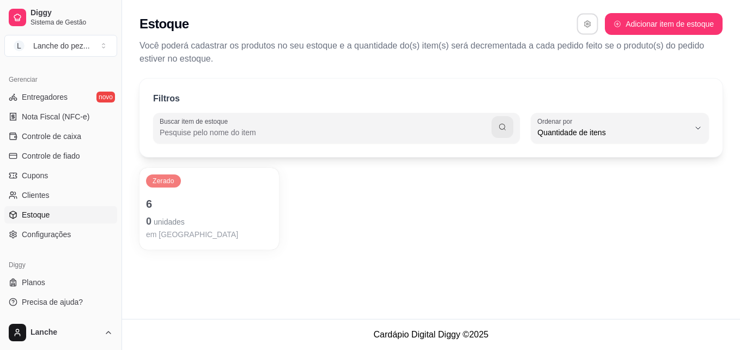
click at [584, 27] on icon "button" at bounding box center [588, 24] width 8 height 8
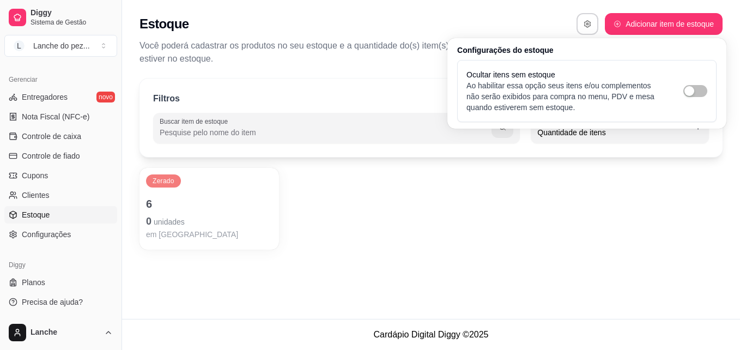
click at [419, 27] on div "Estoque Adicionar item de estoque" at bounding box center [431, 24] width 583 height 22
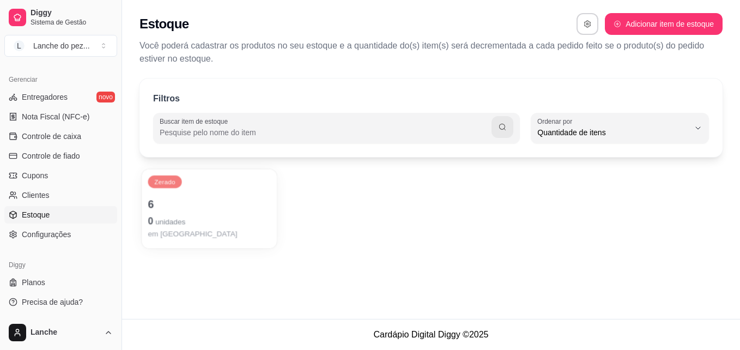
click at [237, 214] on p "0 unidades" at bounding box center [209, 221] width 123 height 15
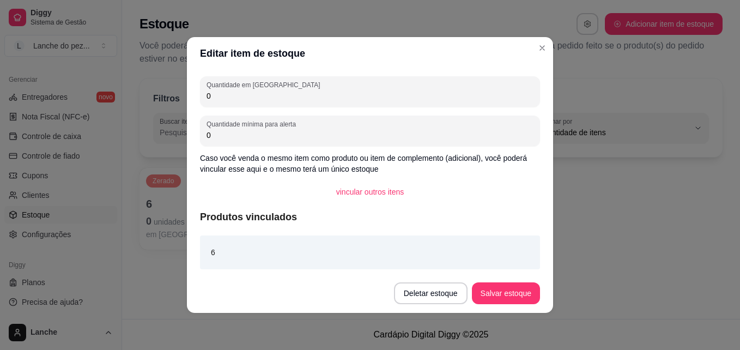
click at [283, 250] on div "6" at bounding box center [370, 252] width 340 height 34
click at [241, 244] on div "6" at bounding box center [370, 252] width 340 height 34
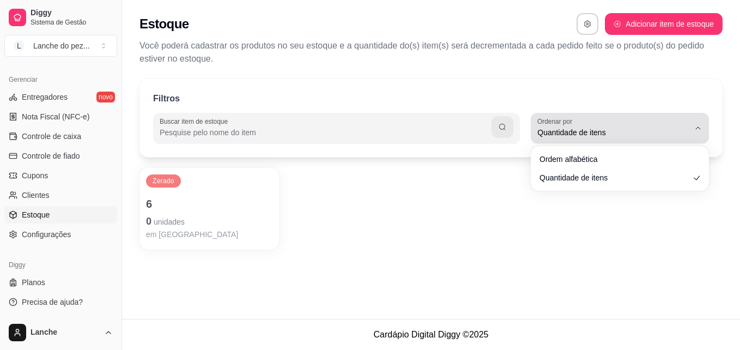
click at [693, 124] on button "Ordenar por Quantidade de itens" at bounding box center [620, 128] width 178 height 31
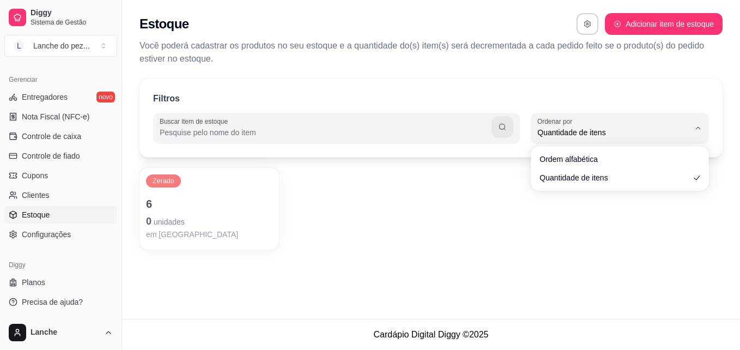
click at [570, 241] on div "Zerado 6 0 unidades em estoque" at bounding box center [431, 209] width 583 height 82
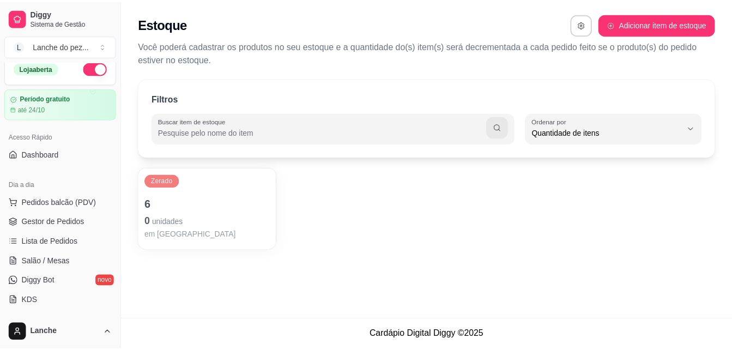
scroll to position [0, 0]
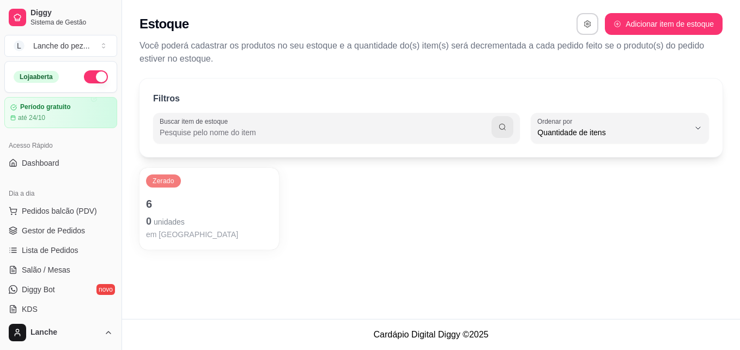
type input "ALPHABETICAL_ORDER"
select select "ALPHABETICAL_ORDER"
click at [675, 102] on div "Filtros" at bounding box center [431, 99] width 556 height 14
click at [701, 92] on div "Filtros" at bounding box center [431, 99] width 556 height 14
click at [383, 225] on div "Zerado 6 0 unidades em estoque" at bounding box center [431, 209] width 583 height 82
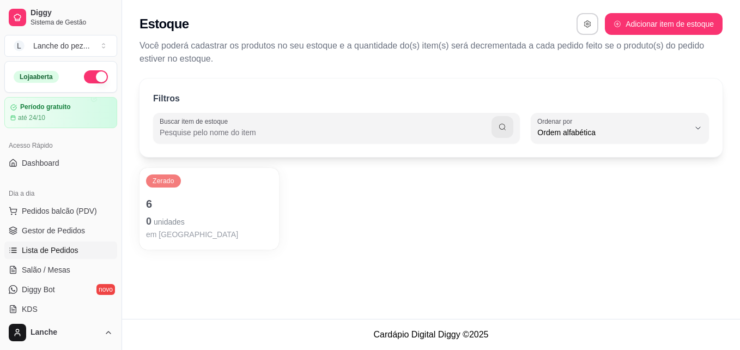
click at [58, 245] on span "Lista de Pedidos" at bounding box center [50, 250] width 57 height 11
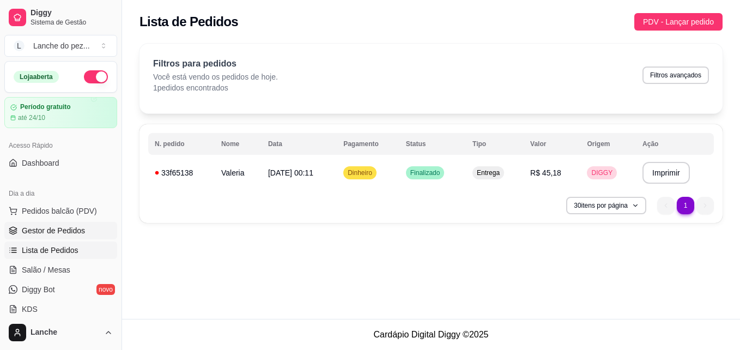
click at [66, 227] on span "Gestor de Pedidos" at bounding box center [53, 230] width 63 height 11
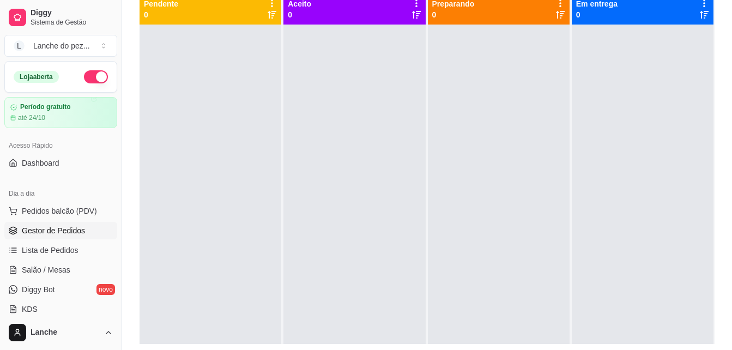
scroll to position [131, 0]
